Goal: Task Accomplishment & Management: Use online tool/utility

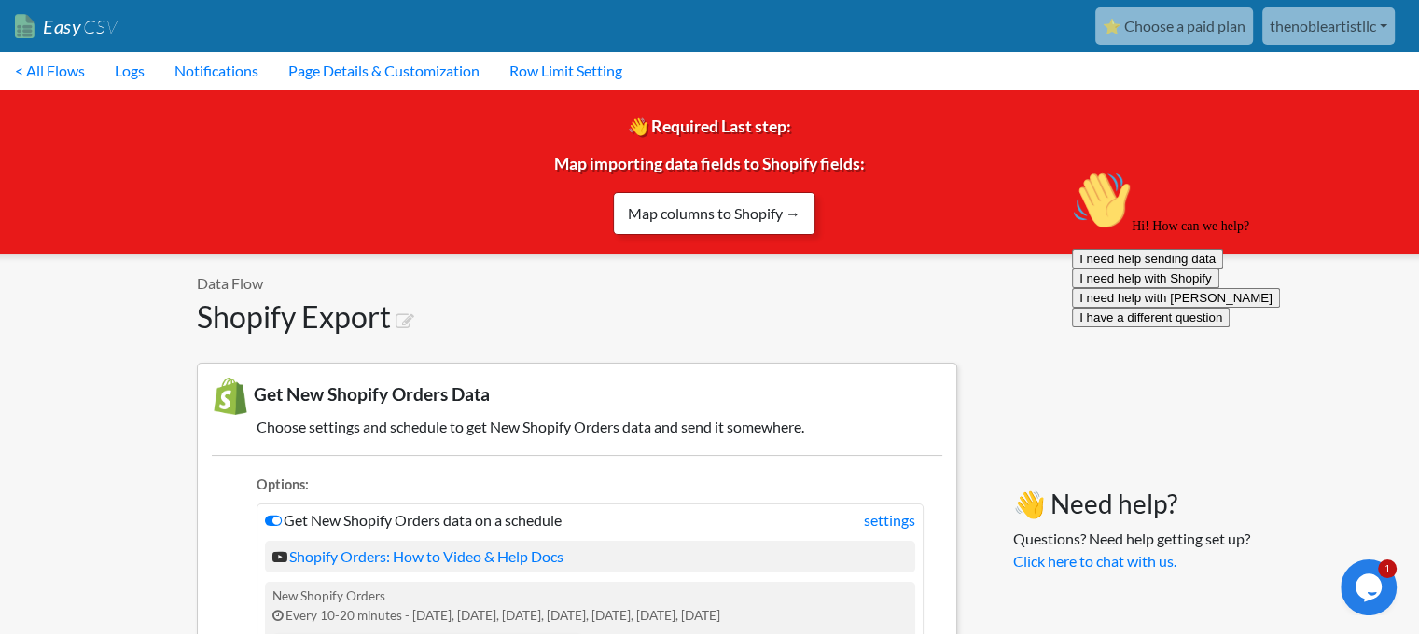
click at [718, 208] on link "Map columns to Shopify →" at bounding box center [714, 213] width 202 height 43
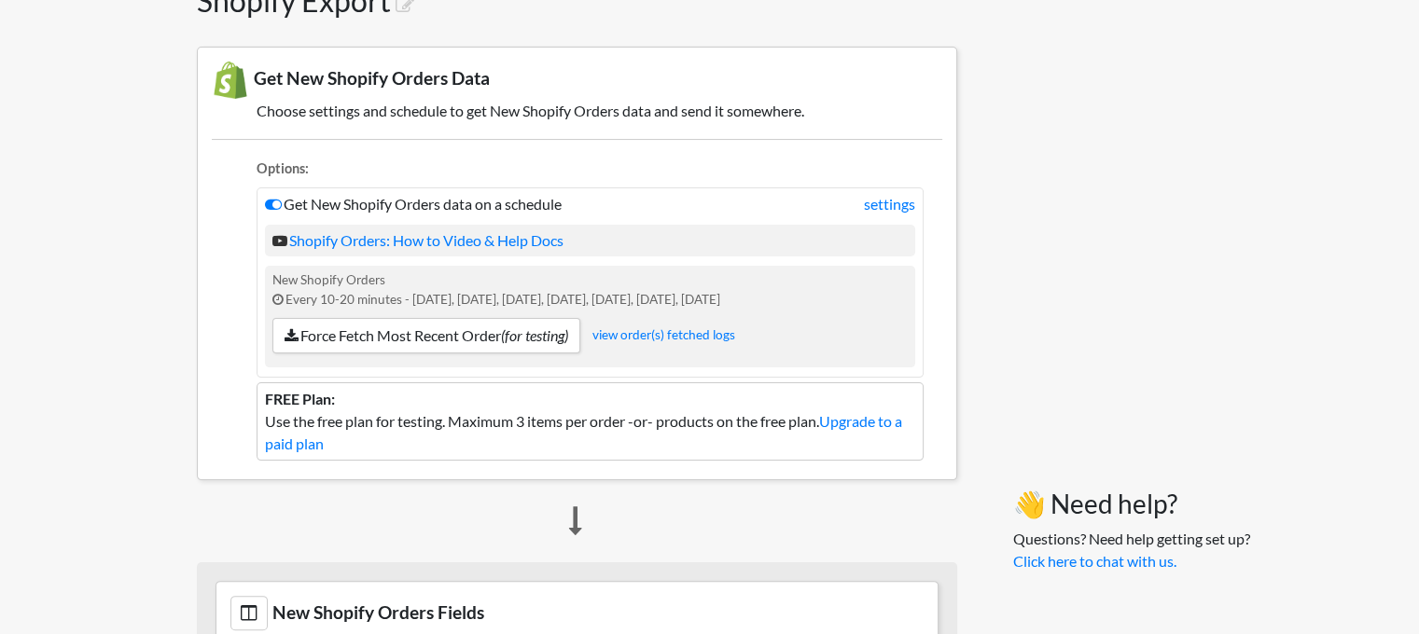
scroll to position [466, 0]
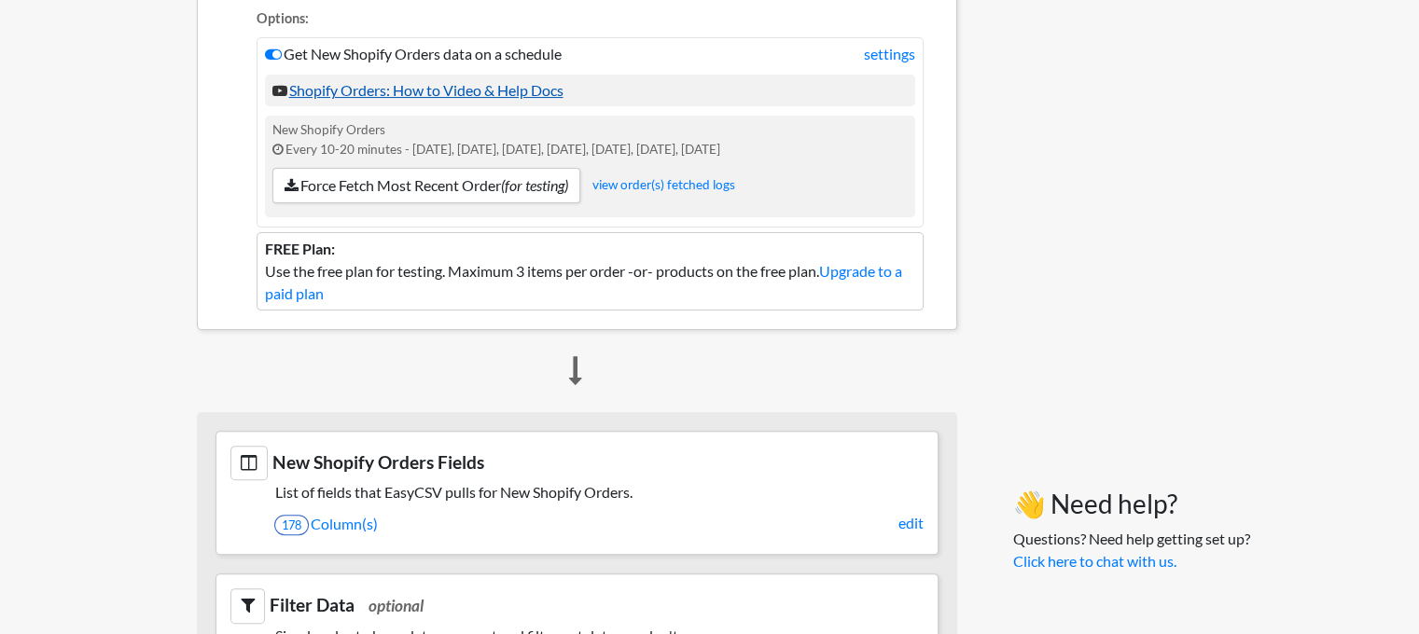
click at [429, 91] on link "Shopify Orders: How to Video & Help Docs" at bounding box center [417, 90] width 291 height 18
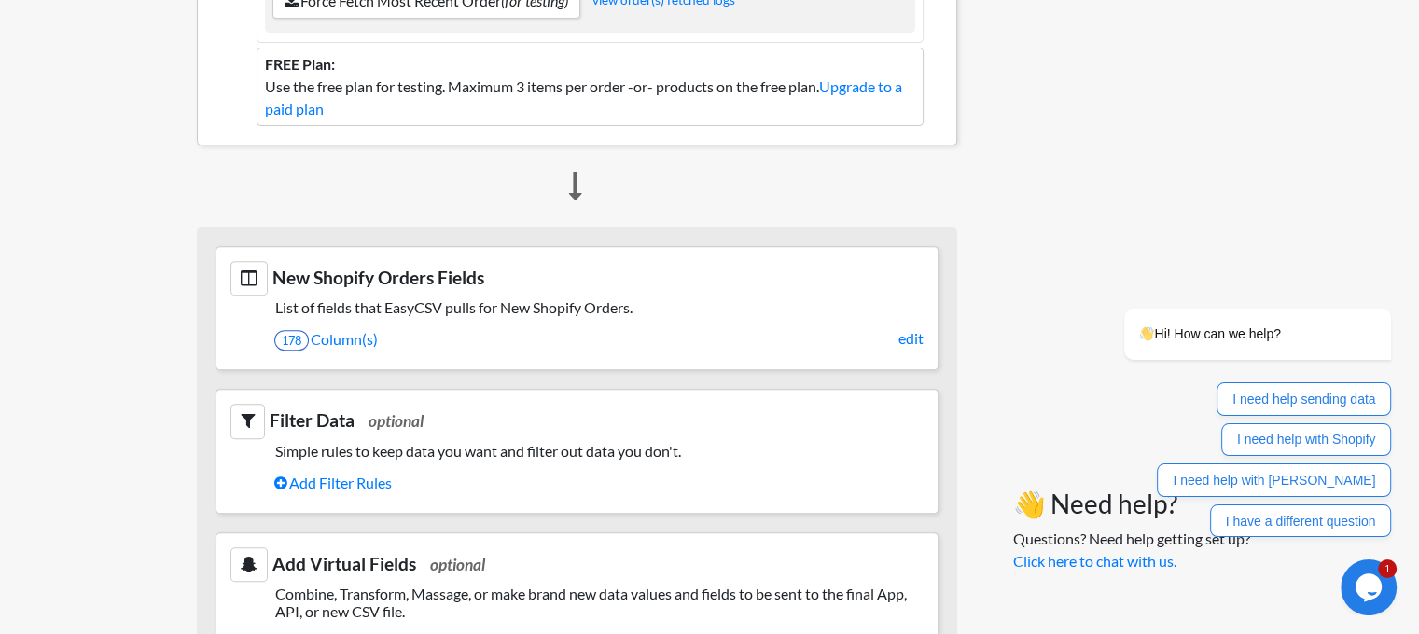
scroll to position [653, 0]
click at [910, 335] on link "edit" at bounding box center [910, 337] width 25 height 22
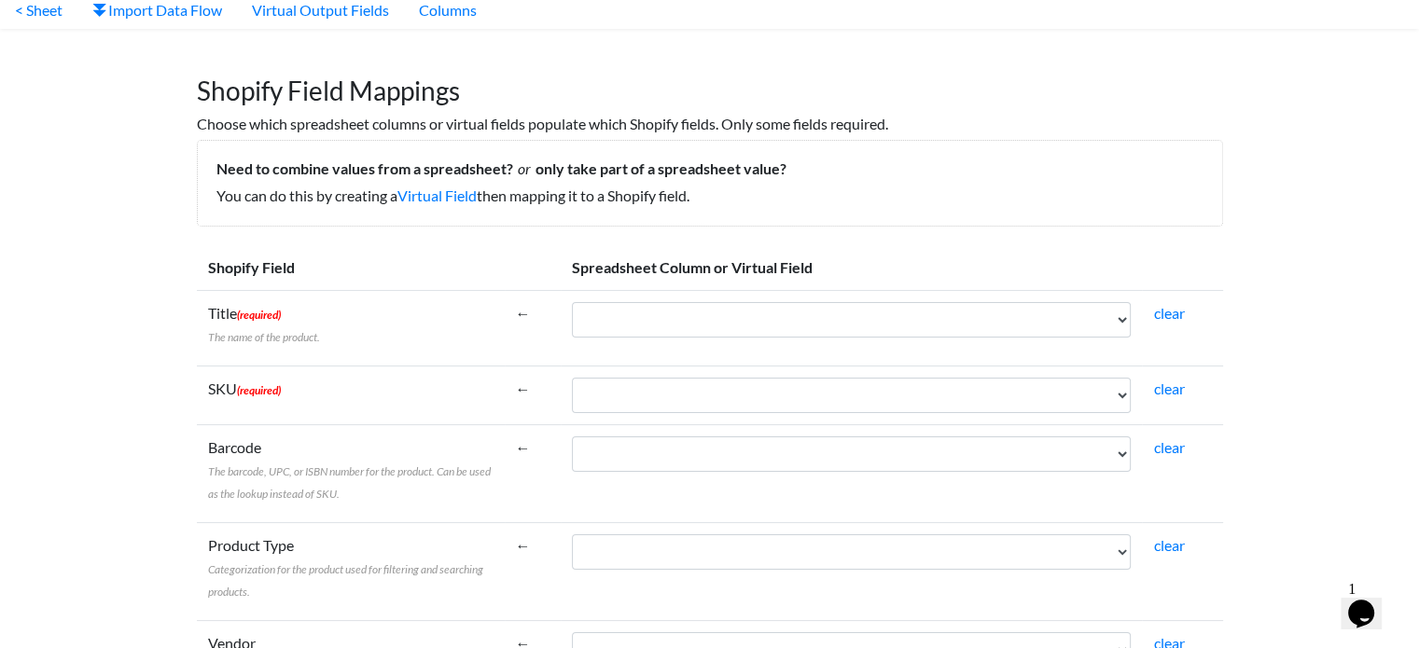
scroll to position [93, 0]
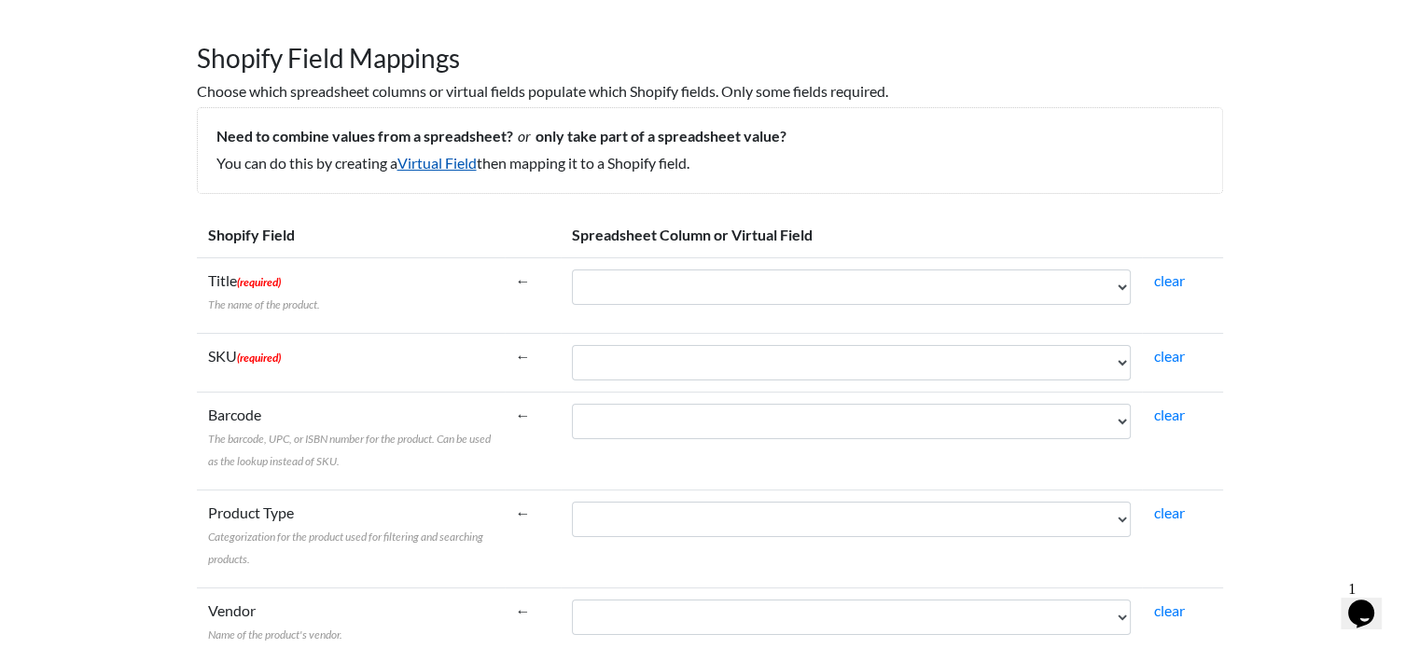
click at [420, 164] on link "Virtual Field" at bounding box center [436, 163] width 79 height 18
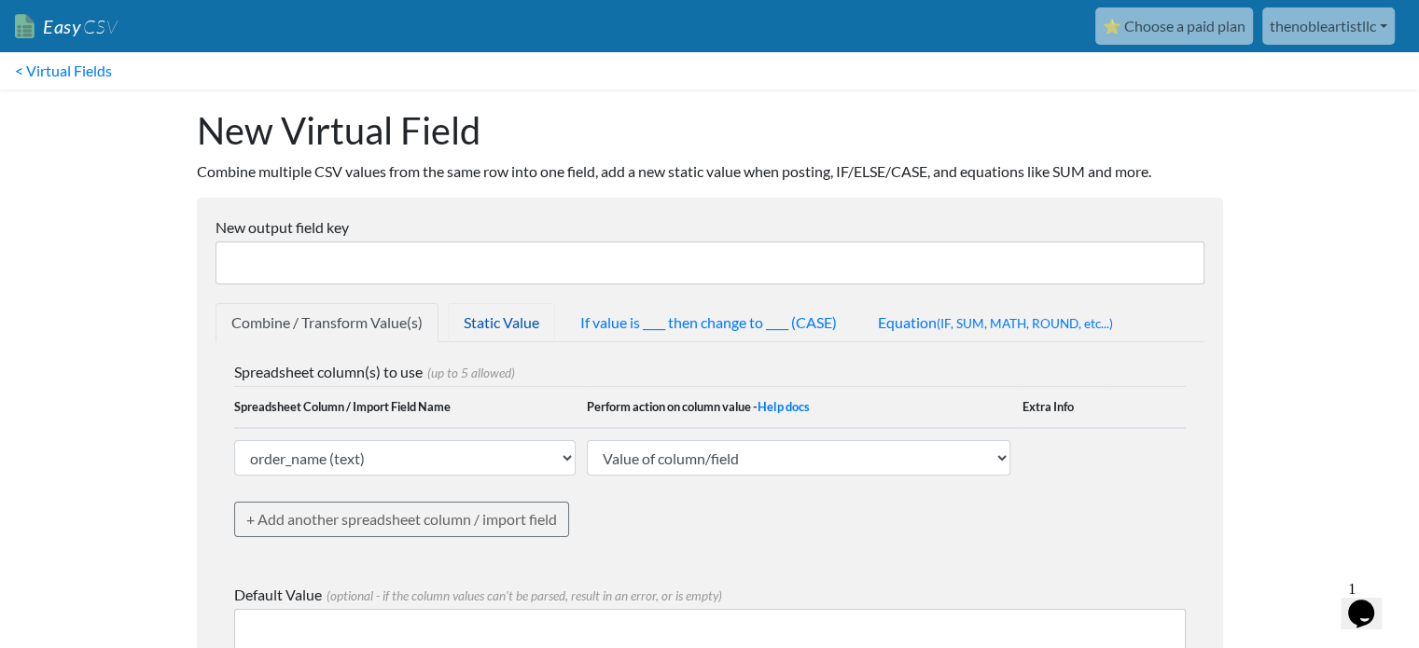
click at [530, 324] on link "Static Value" at bounding box center [501, 322] width 107 height 39
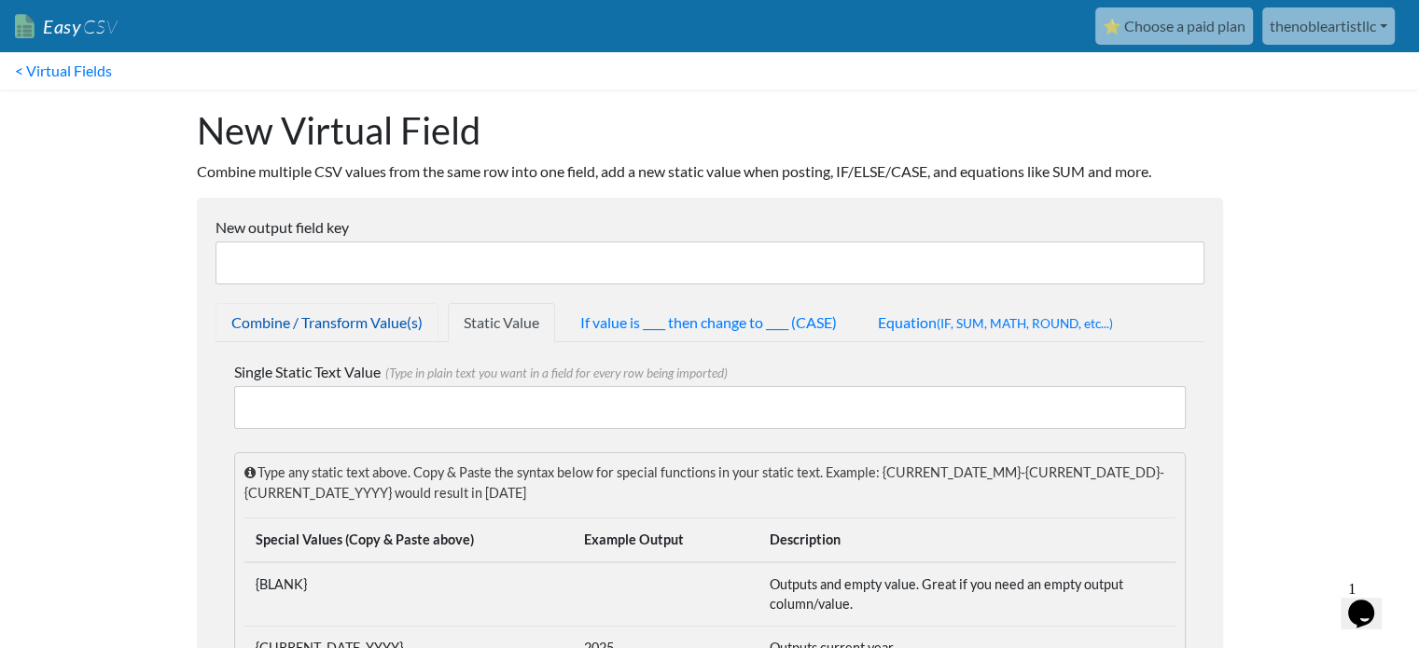
click at [357, 321] on link "Combine / Transform Value(s)" at bounding box center [327, 322] width 223 height 39
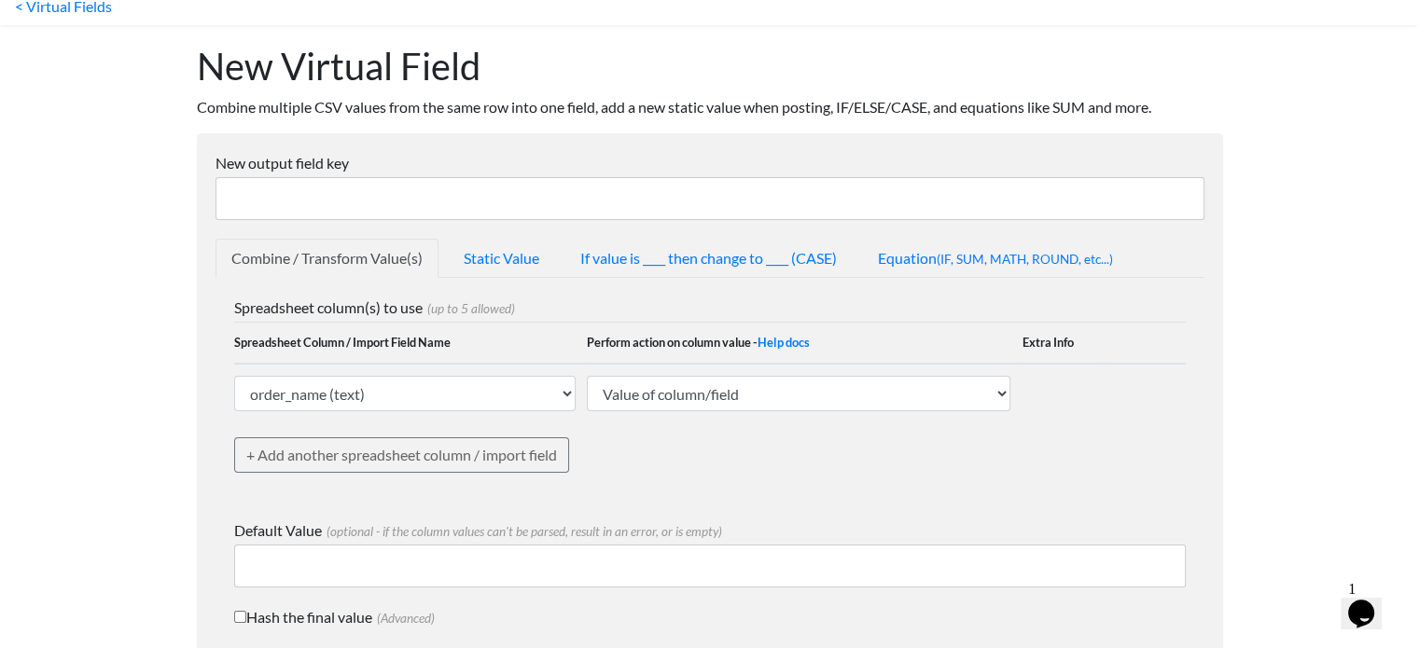
scroll to position [167, 0]
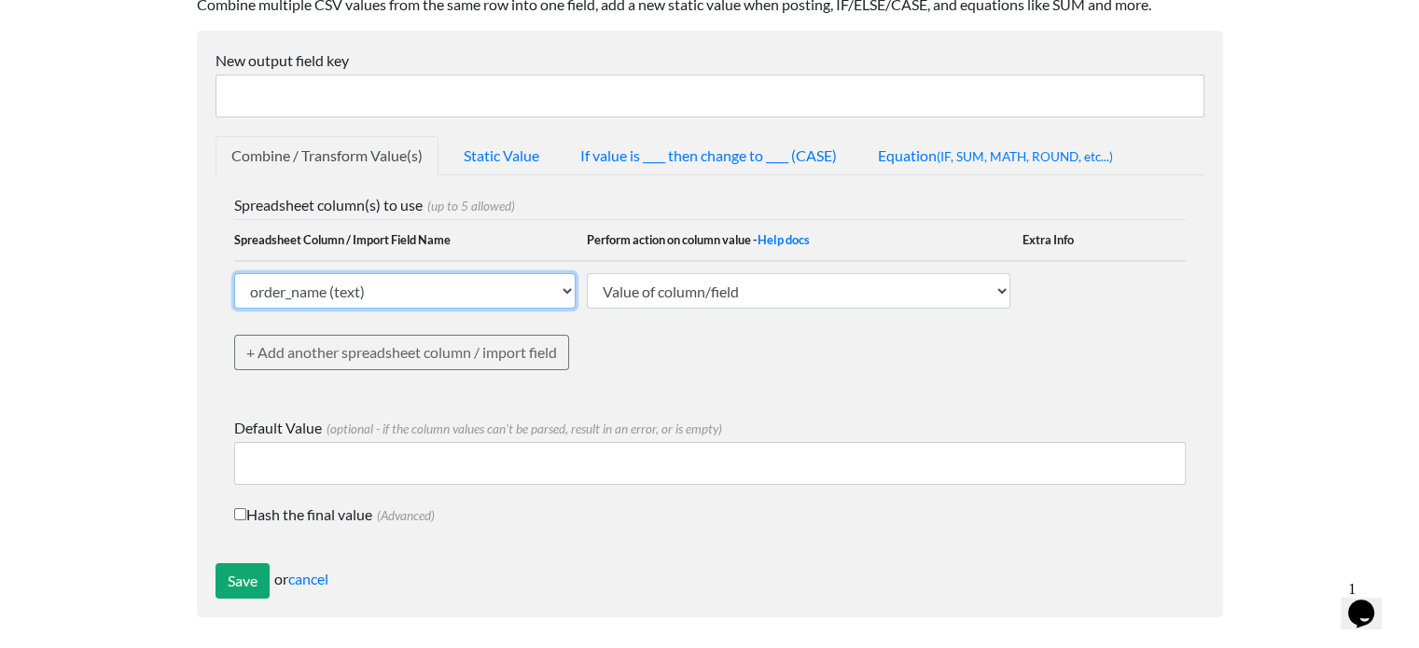
click at [492, 294] on select "order_name (text) sku (text) sku_total_qty_for_period (text) barcode_upc (text)…" at bounding box center [405, 290] width 342 height 35
click at [492, 293] on select "order_name (text) sku (text) sku_total_qty_for_period (text) barcode_upc (text)…" at bounding box center [405, 290] width 342 height 35
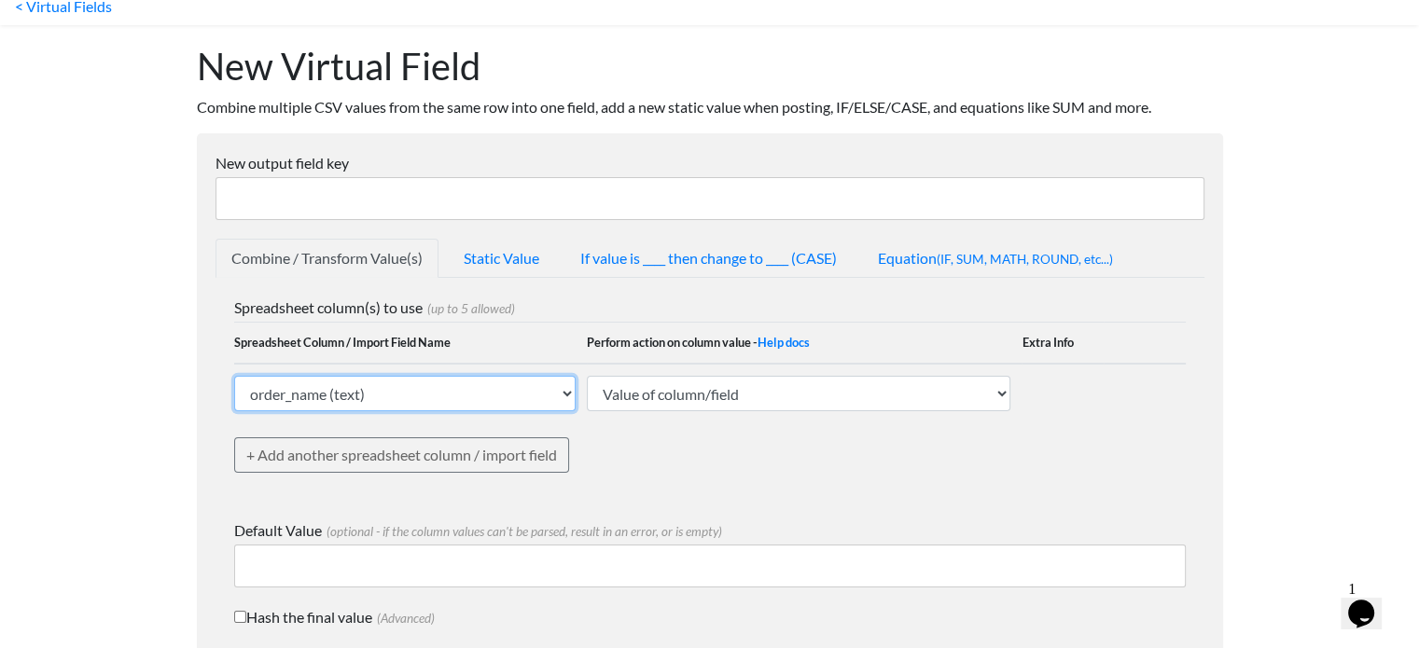
scroll to position [0, 0]
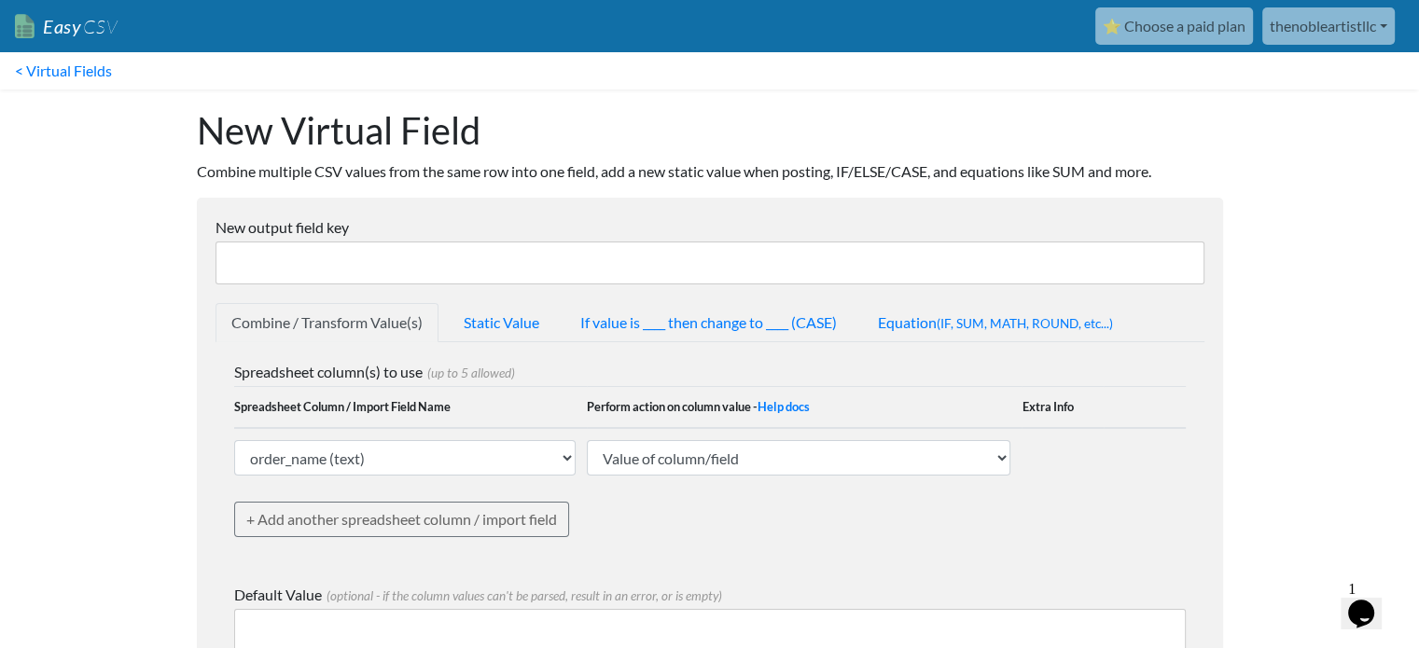
click at [657, 104] on div "New Virtual Field Combine multiple CSV values from the same row into one field,…" at bounding box center [710, 447] width 1064 height 714
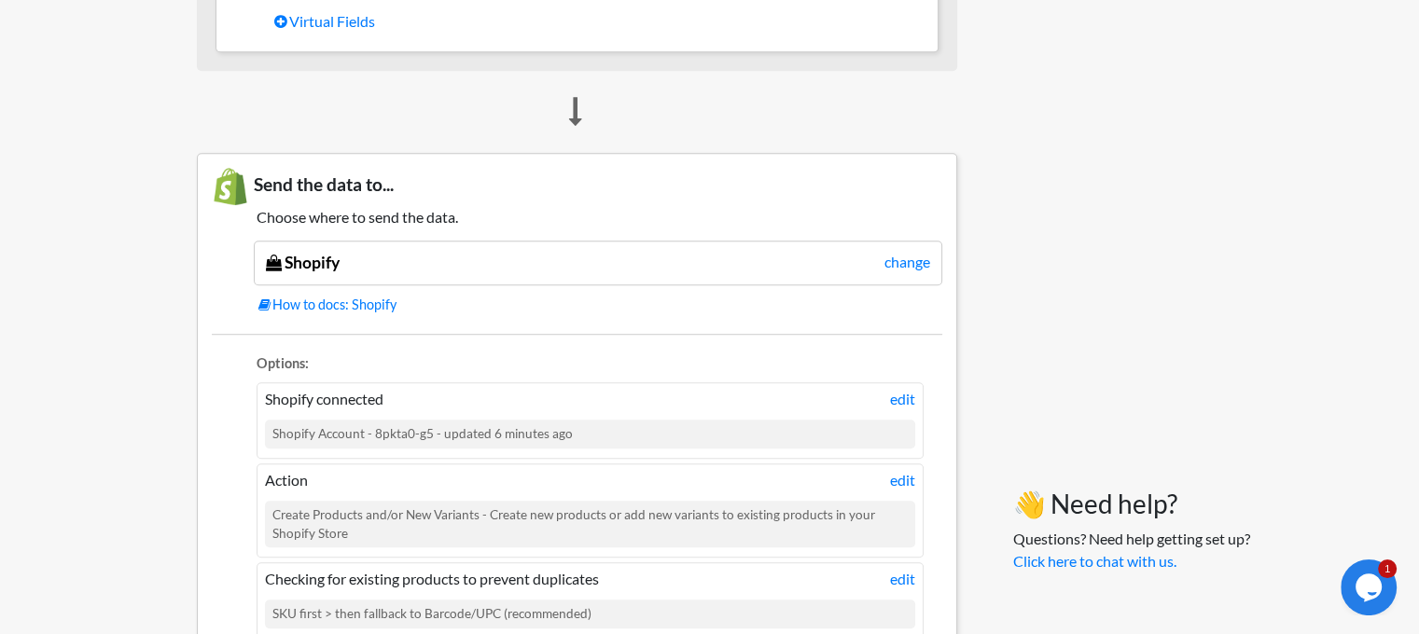
scroll to position [1306, 0]
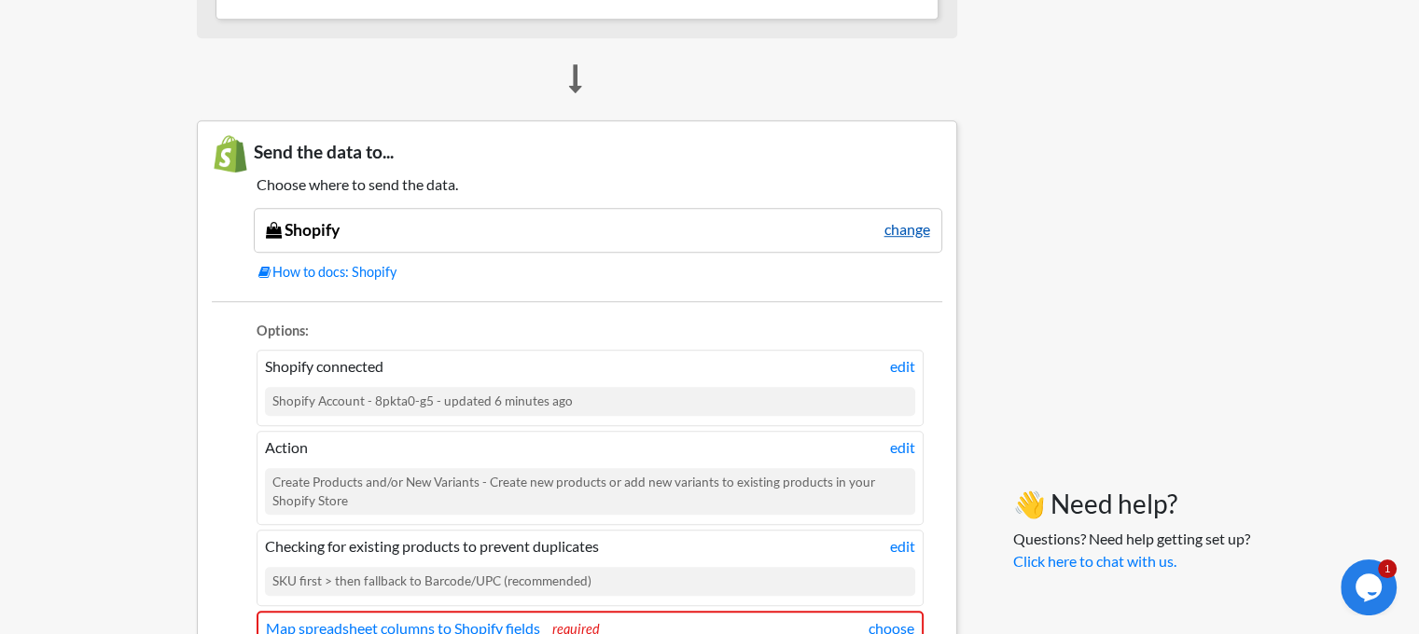
click at [910, 226] on link "change" at bounding box center [907, 229] width 46 height 22
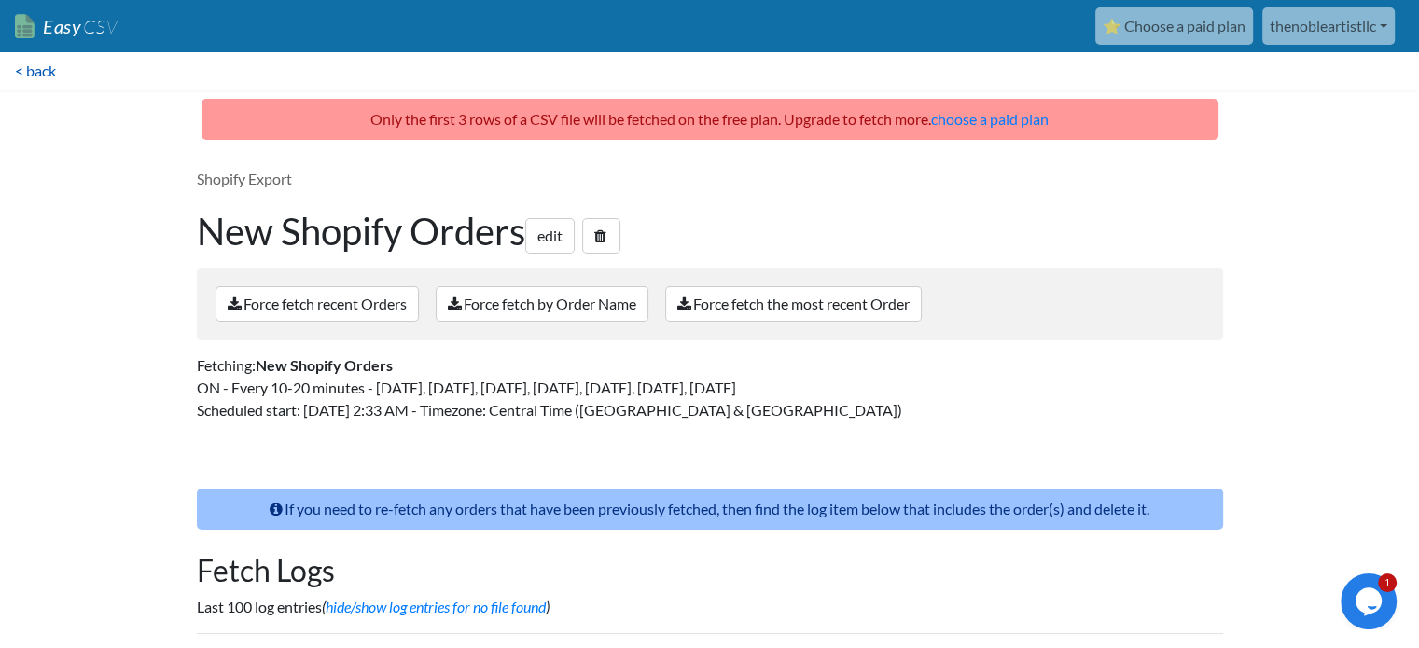
click at [34, 73] on link "< back" at bounding box center [35, 70] width 71 height 37
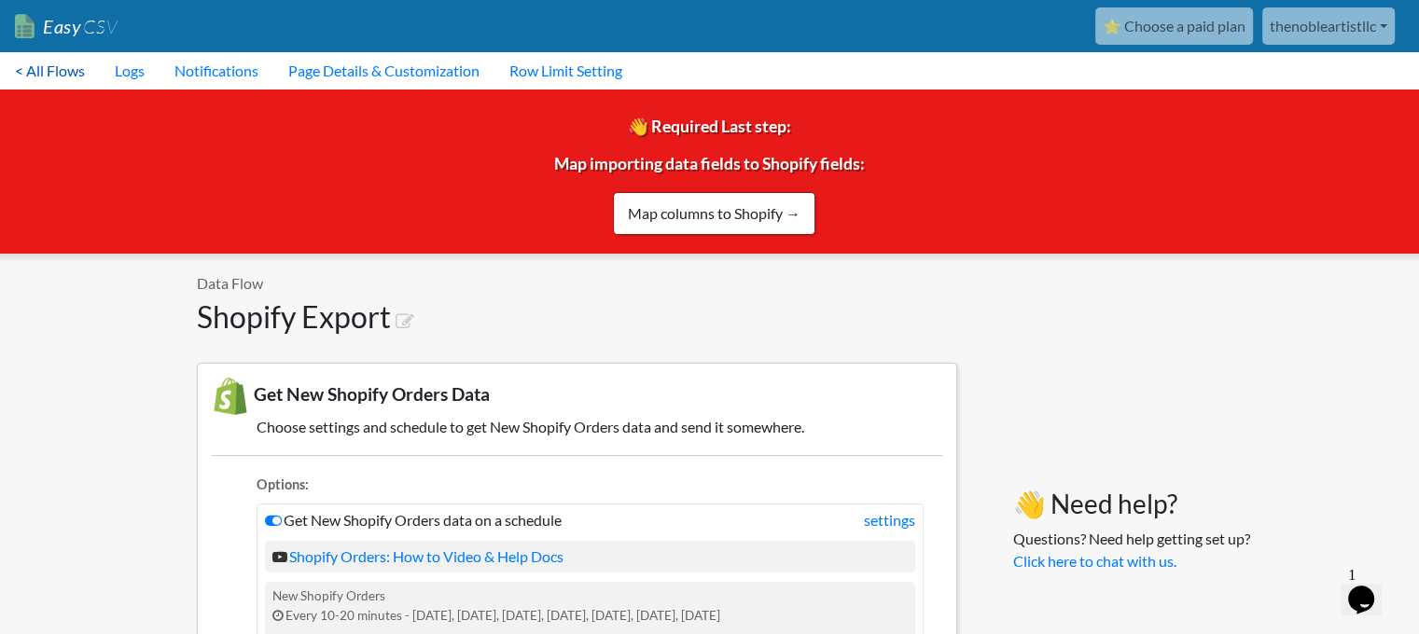
click at [12, 73] on link "< All Flows" at bounding box center [50, 70] width 100 height 37
